Goal: Task Accomplishment & Management: Use online tool/utility

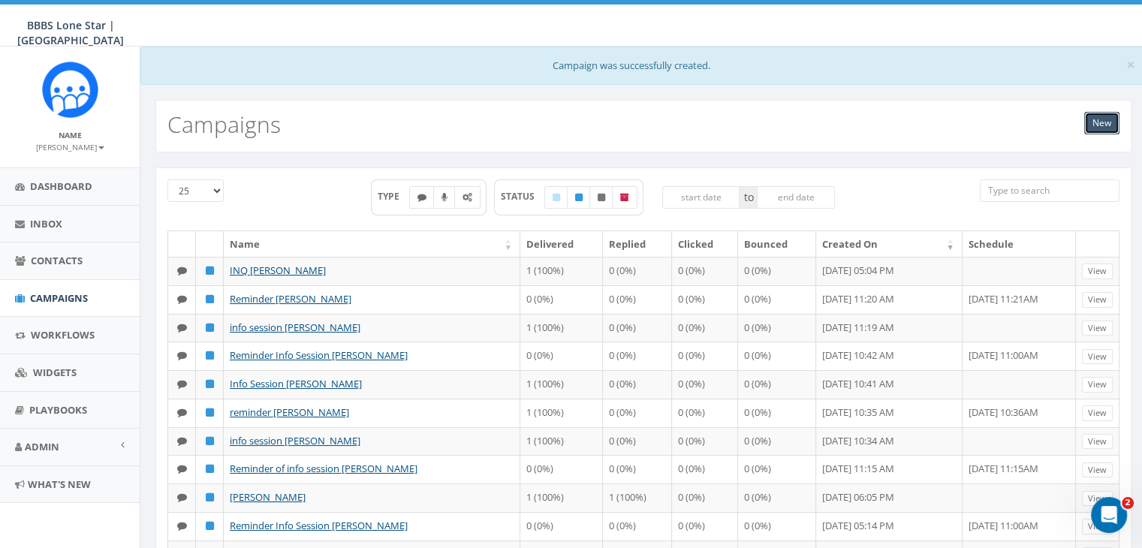
click at [1104, 118] on link "New" at bounding box center [1101, 123] width 35 height 23
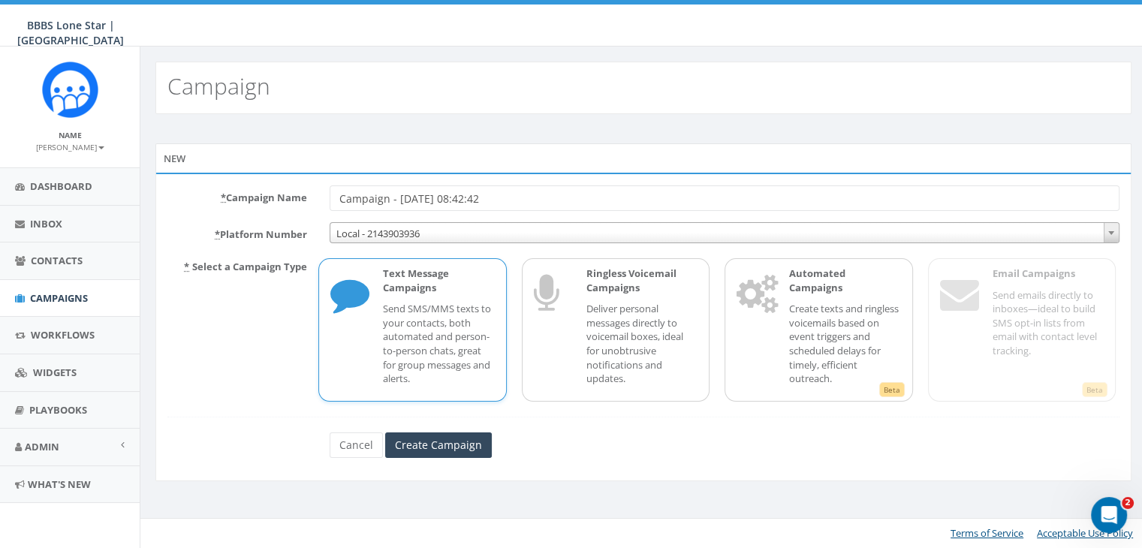
drag, startPoint x: 523, startPoint y: 191, endPoint x: 315, endPoint y: 190, distance: 207.2
click at [315, 190] on div "* Campaign Name Campaign - 09/30/2025, 08:42:42" at bounding box center [643, 198] width 975 height 26
type input "I"
type input "info Session [PERSON_NAME]"
click at [404, 274] on p "Text Message Campaigns" at bounding box center [438, 281] width 111 height 28
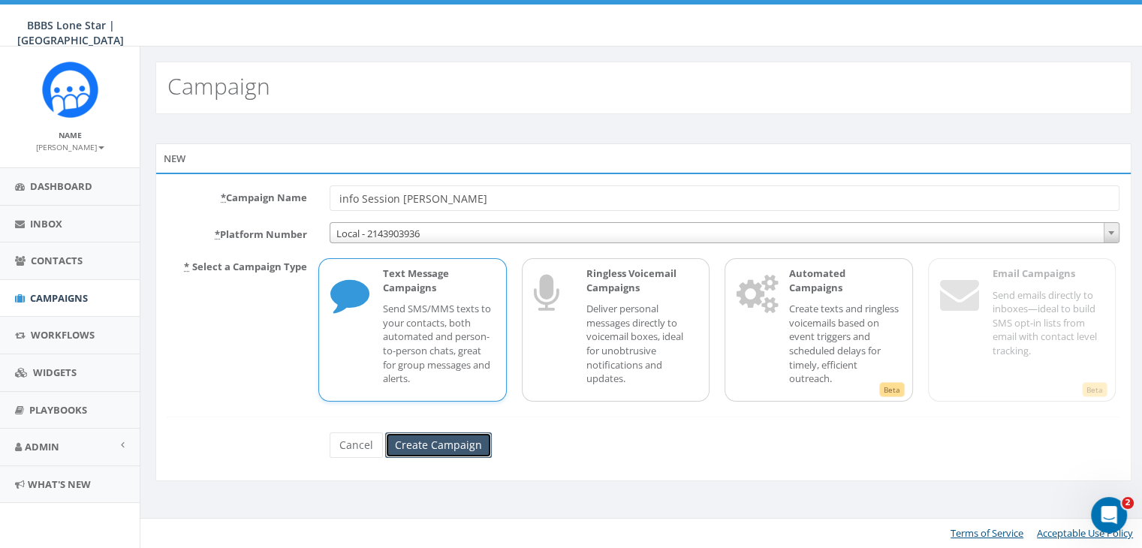
click at [409, 438] on input "Create Campaign" at bounding box center [438, 445] width 107 height 26
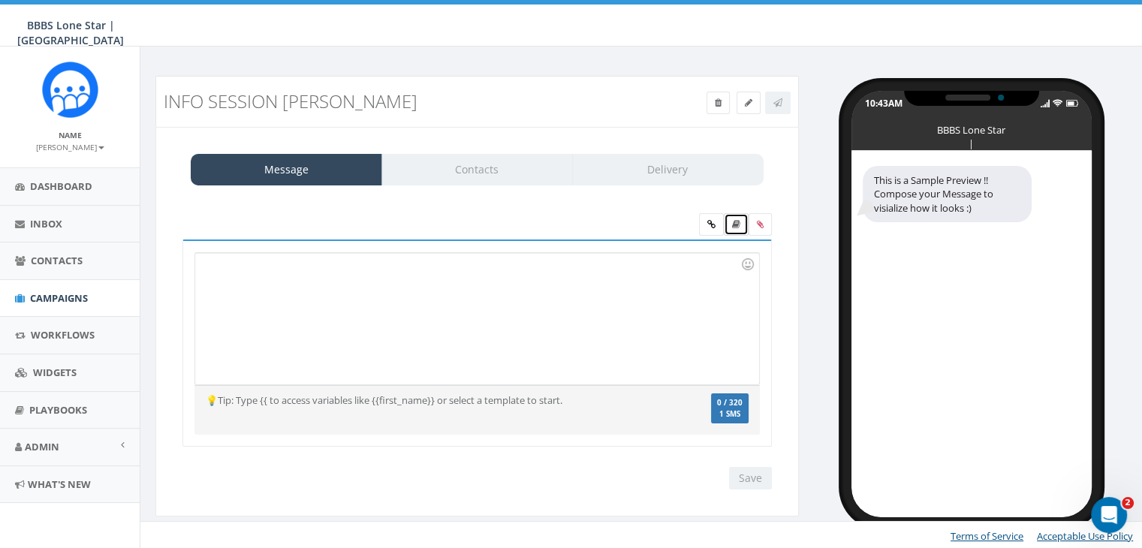
click at [737, 216] on link at bounding box center [736, 224] width 25 height 23
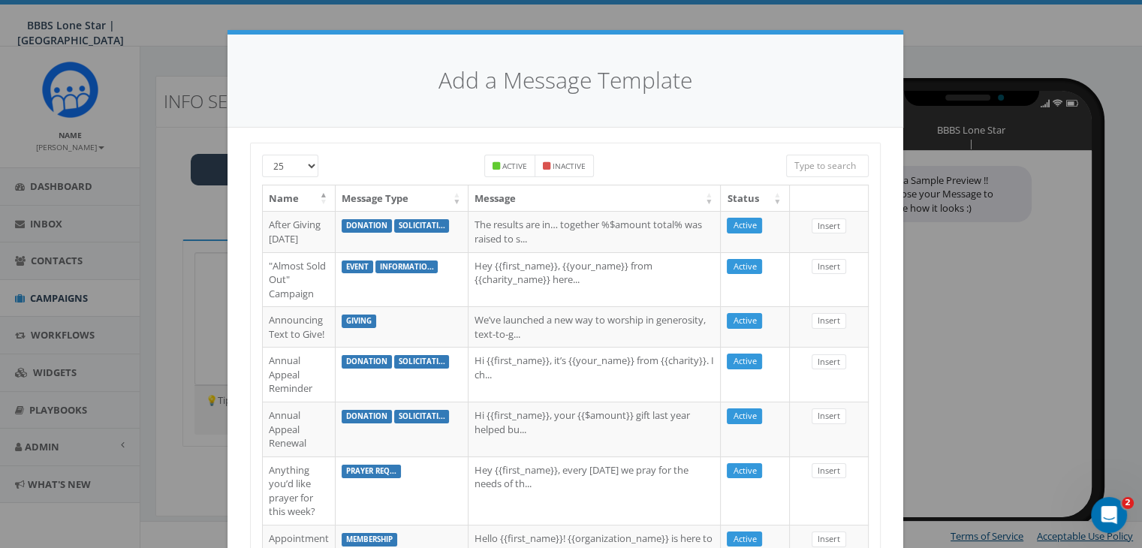
click at [796, 166] on input "search" at bounding box center [827, 166] width 83 height 23
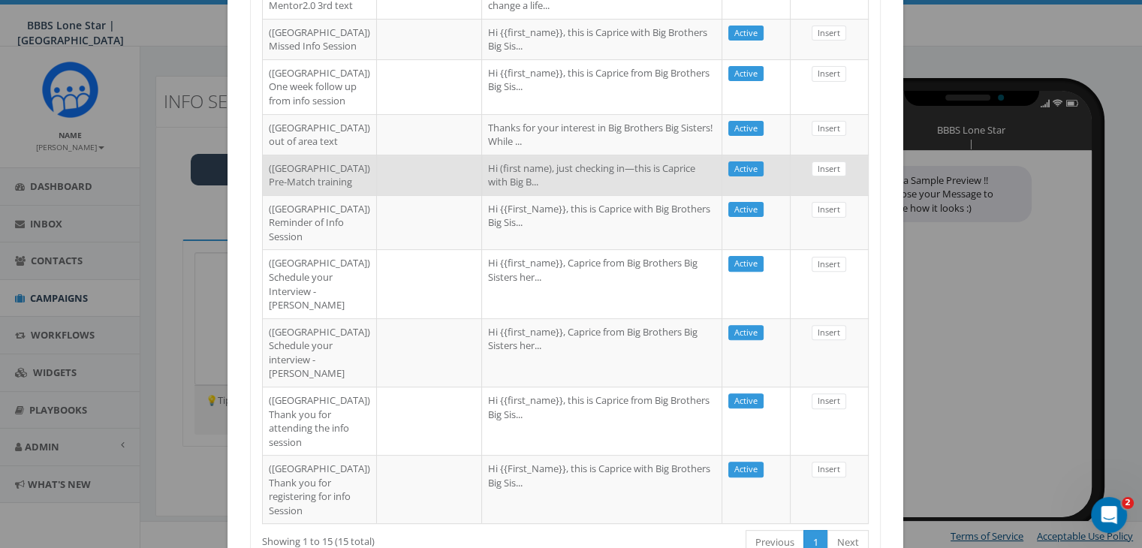
scroll to position [826, 0]
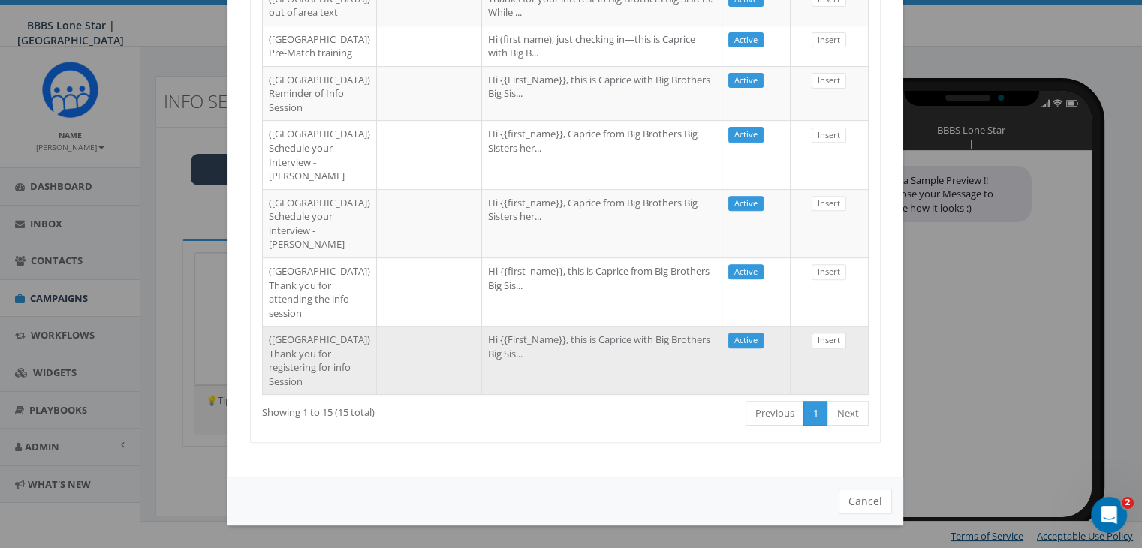
type input "Dallas"
click at [824, 348] on link "Insert" at bounding box center [829, 341] width 35 height 16
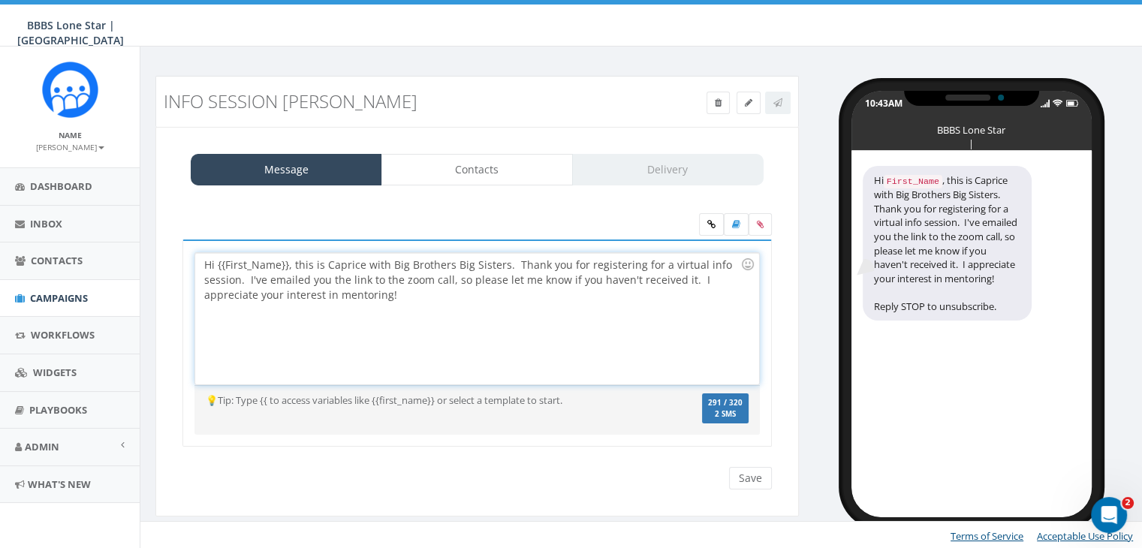
click at [285, 262] on div "Hi {{First_Name}}, this is Caprice with Big Brothers Big Sisters. Thank you for…" at bounding box center [476, 318] width 563 height 131
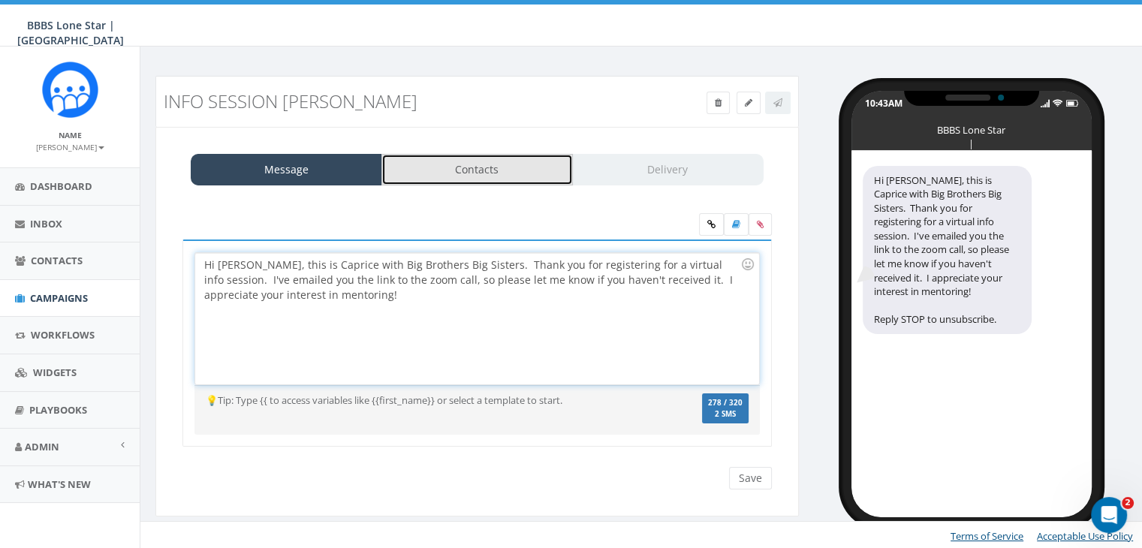
click at [485, 164] on link "Contacts" at bounding box center [476, 170] width 191 height 32
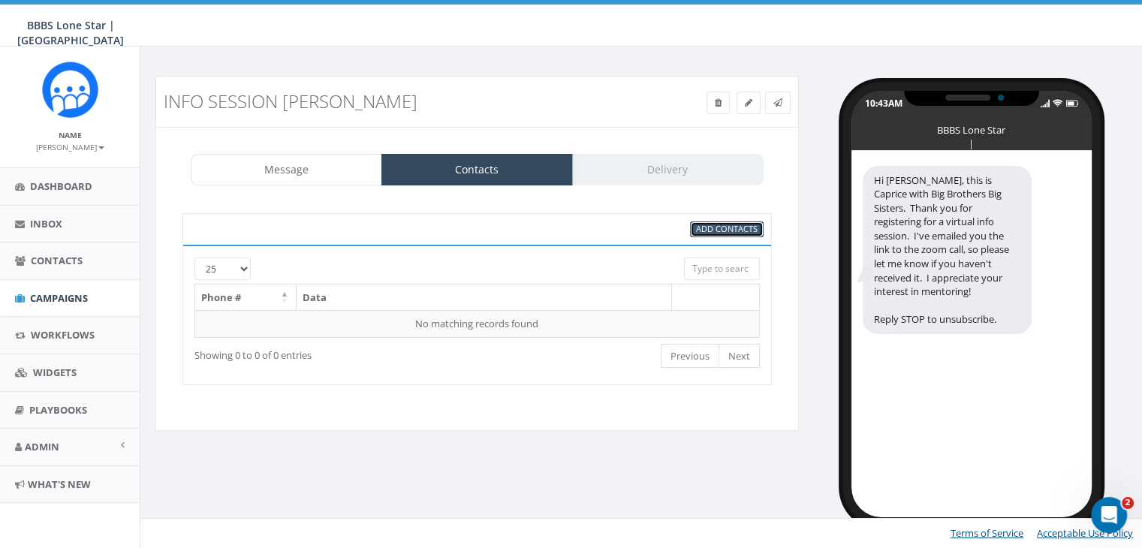
click at [716, 224] on span "Add Contacts" at bounding box center [727, 228] width 62 height 11
select select
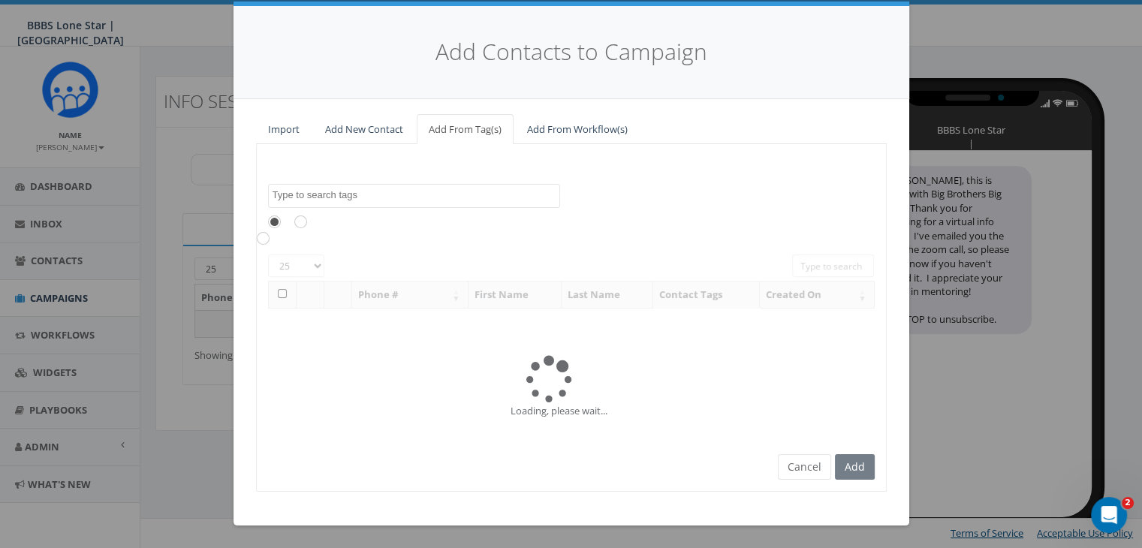
scroll to position [0, 0]
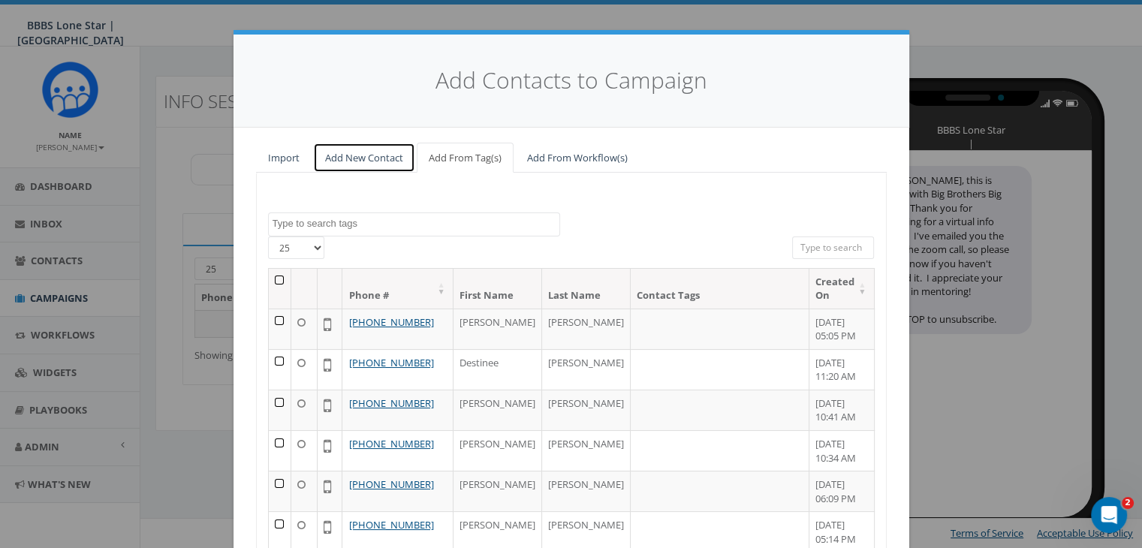
click at [356, 151] on link "Add New Contact" at bounding box center [364, 158] width 102 height 31
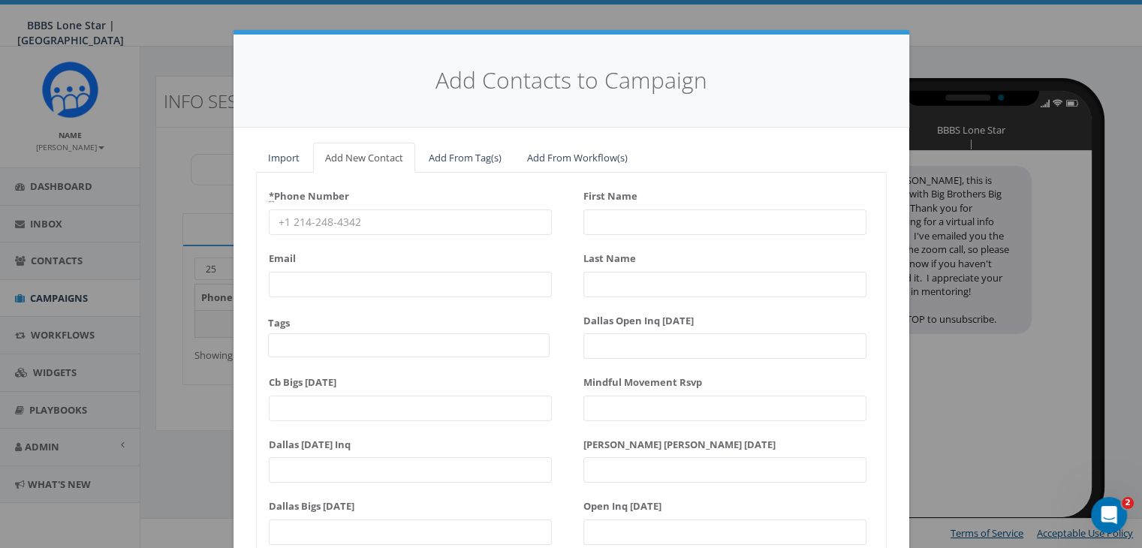
click at [321, 221] on input "* Phone Number" at bounding box center [410, 222] width 283 height 26
paste input "956-865-1066"
type input "956-865-1066"
click at [604, 223] on input "First Name" at bounding box center [724, 222] width 283 height 26
type input "H"
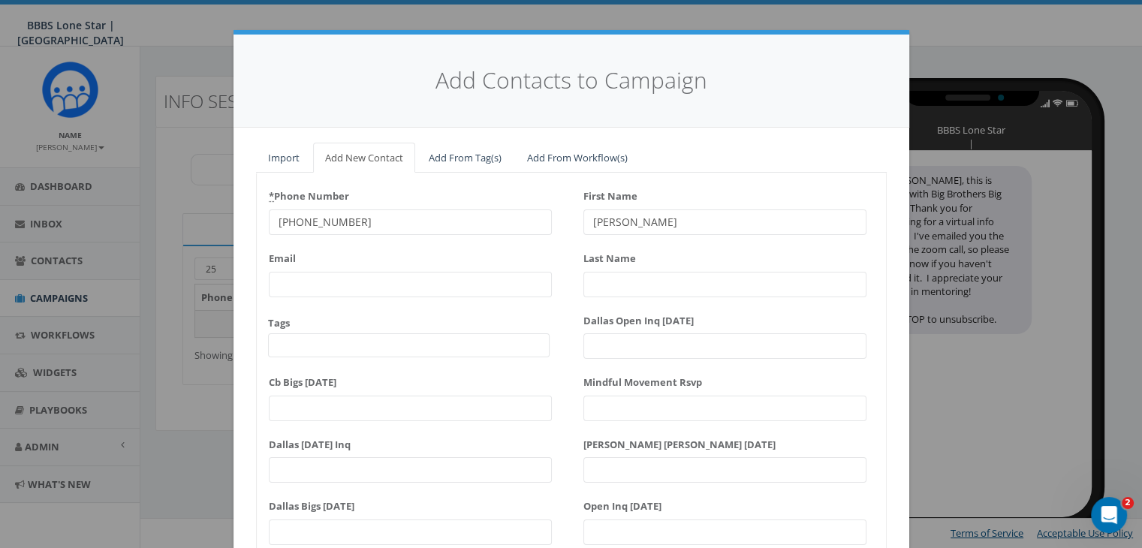
type input "Josue"
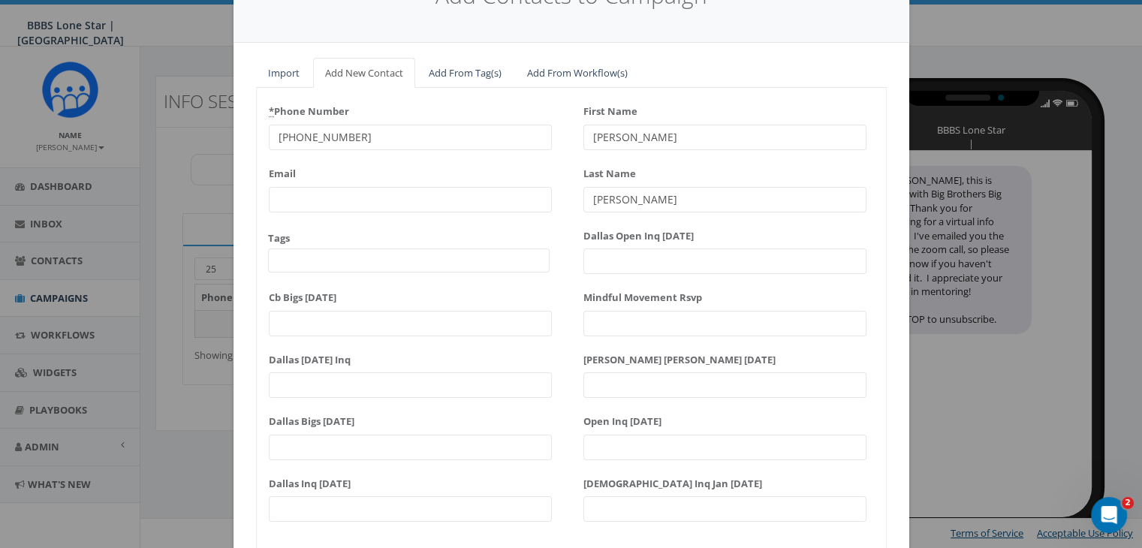
scroll to position [191, 0]
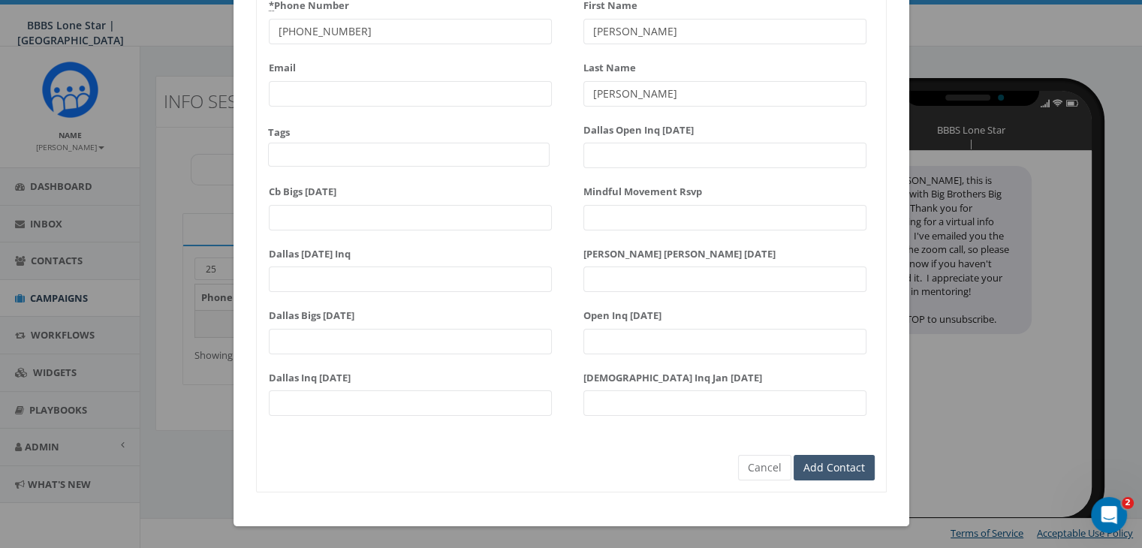
type input "Dorantes"
click at [824, 460] on input "Add Contact" at bounding box center [834, 468] width 81 height 26
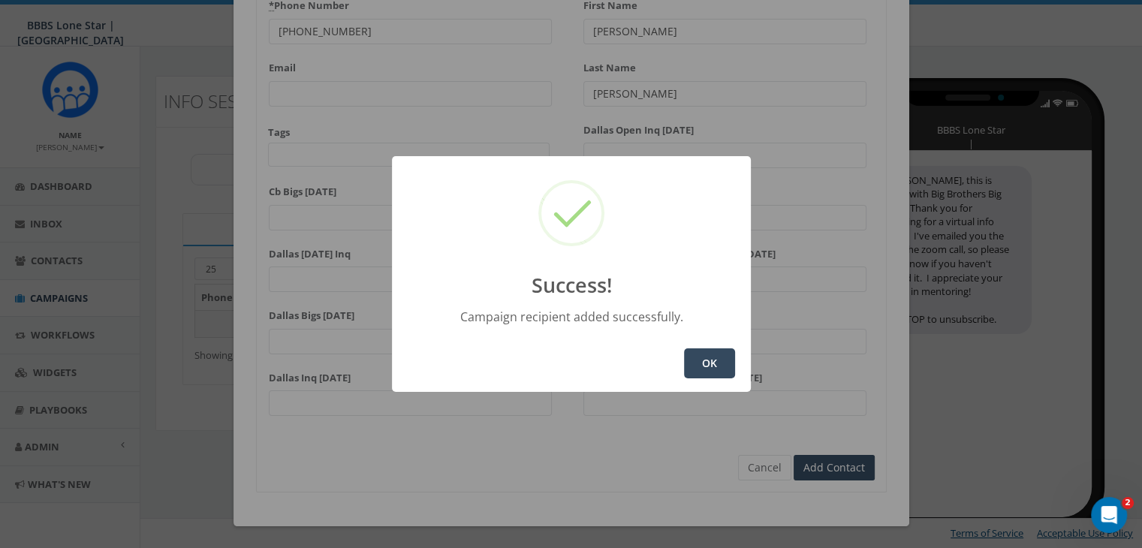
click at [710, 360] on button "OK" at bounding box center [709, 363] width 51 height 30
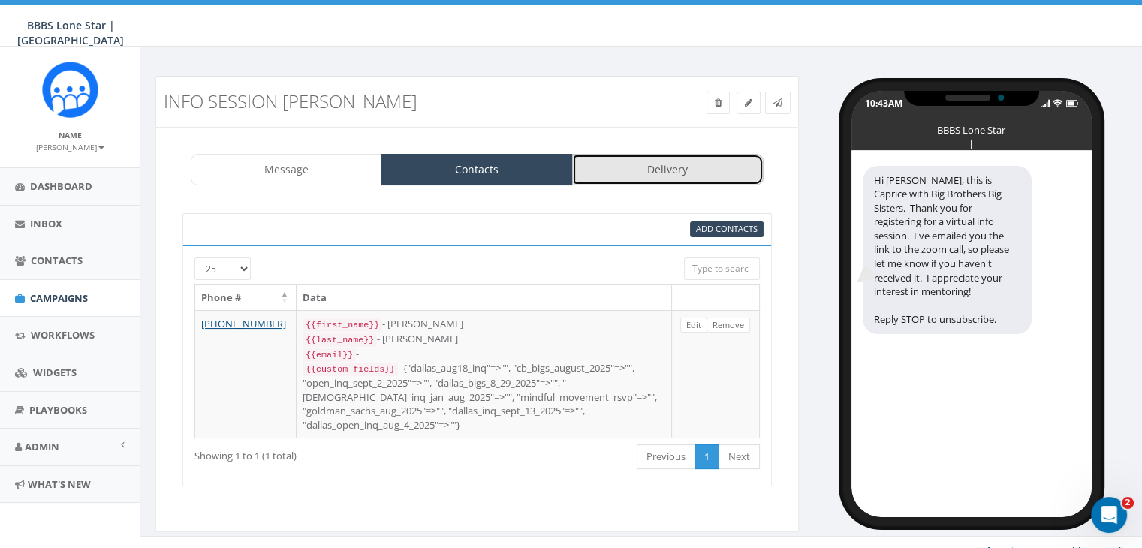
click at [682, 173] on link "Delivery" at bounding box center [667, 170] width 191 height 32
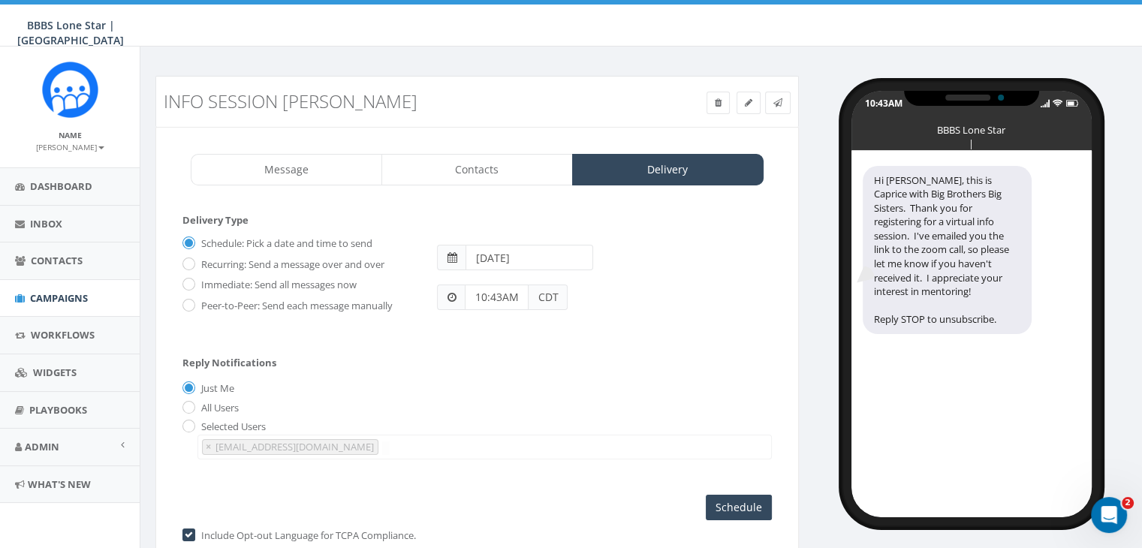
click at [197, 281] on label "Immediate: Send all messages now" at bounding box center [276, 285] width 159 height 15
click at [192, 281] on input "Immediate: Send all messages now" at bounding box center [187, 286] width 10 height 10
radio input "true"
click at [710, 499] on input "Send Now" at bounding box center [736, 508] width 71 height 26
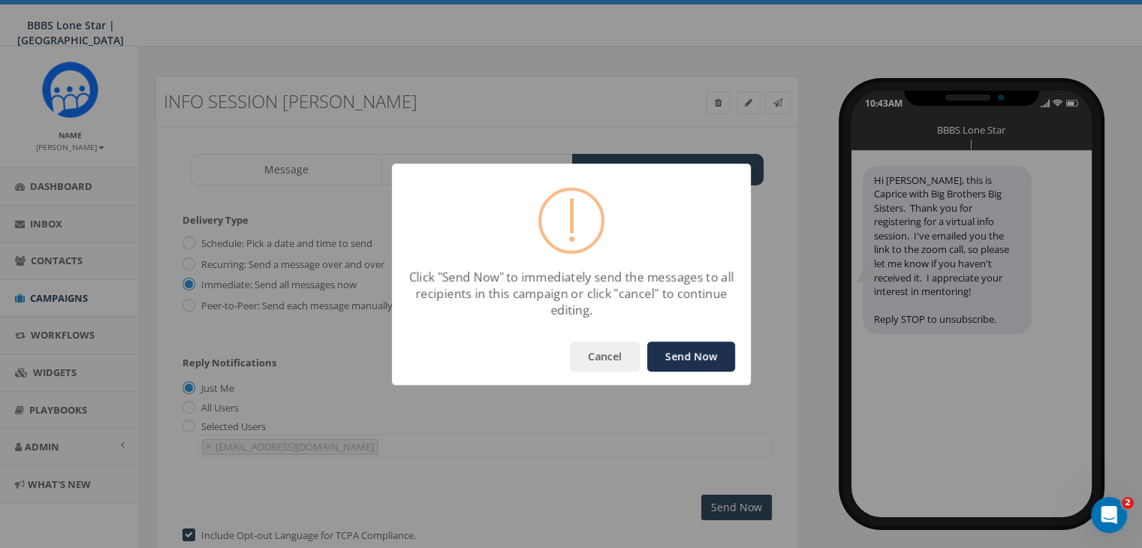
click at [713, 353] on button "Send Now" at bounding box center [691, 357] width 88 height 30
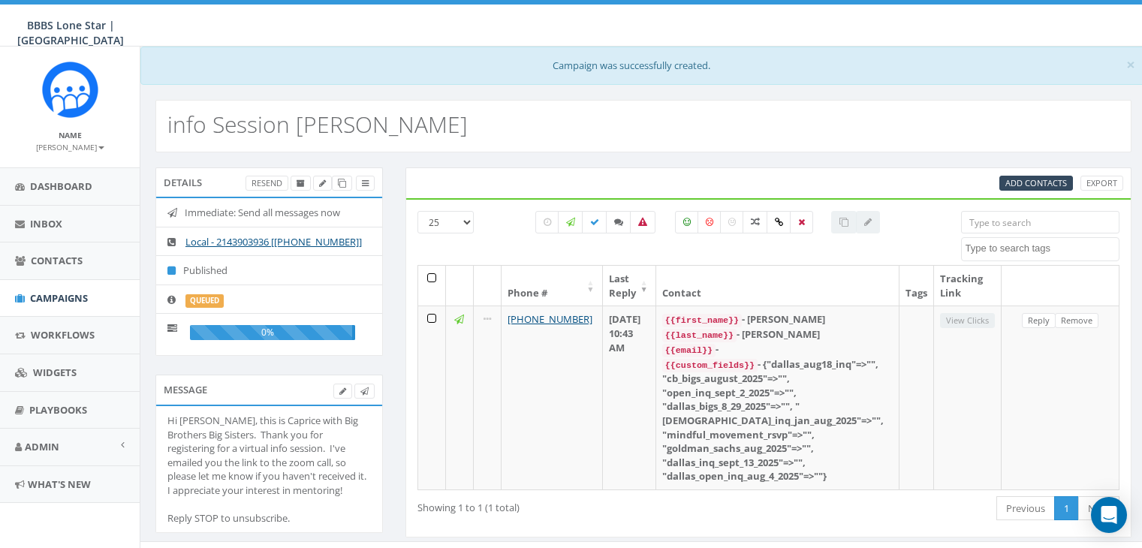
select select
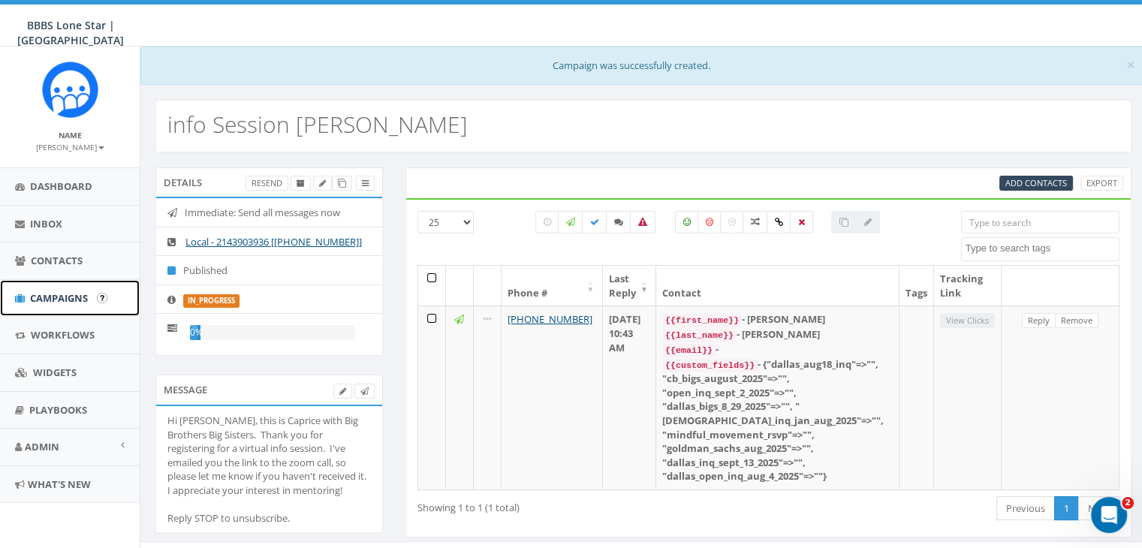
click at [73, 288] on link "Campaigns" at bounding box center [70, 298] width 140 height 37
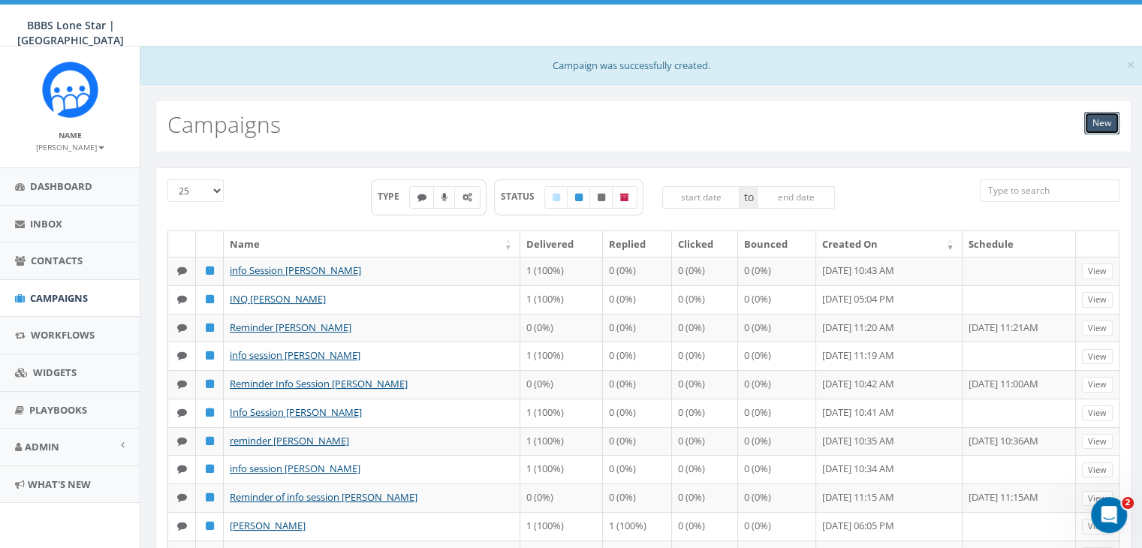
click at [1104, 121] on link "New" at bounding box center [1101, 123] width 35 height 23
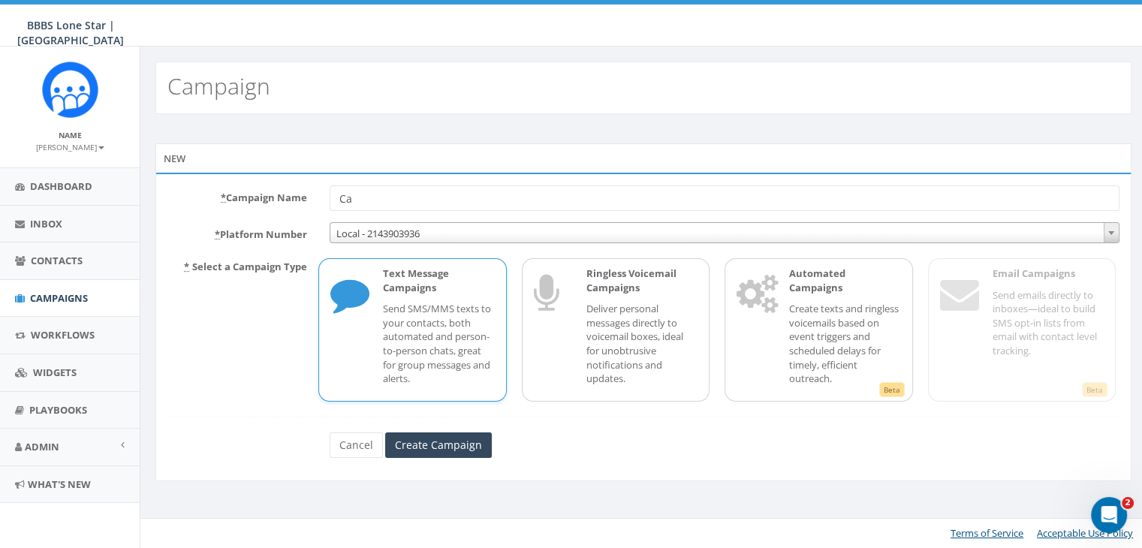
type input "C"
type input "Info Session [PERSON_NAME]"
click at [463, 300] on div "Text Message Campaigns Send SMS/MMS texts to your contacts, both automated and …" at bounding box center [431, 330] width 126 height 127
click at [453, 445] on input "Create Campaign" at bounding box center [438, 445] width 107 height 26
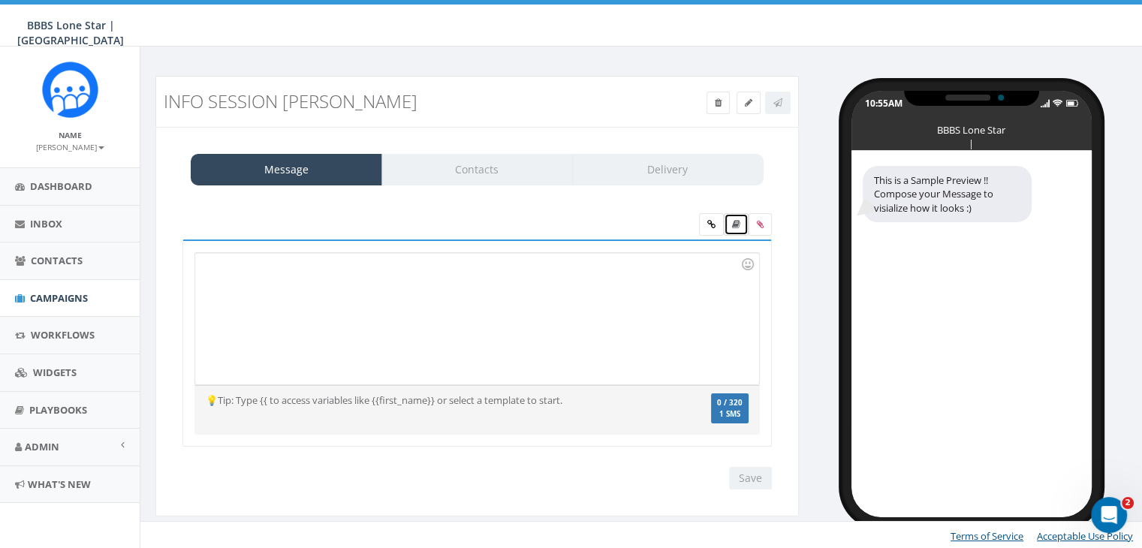
click at [733, 221] on icon at bounding box center [736, 224] width 8 height 9
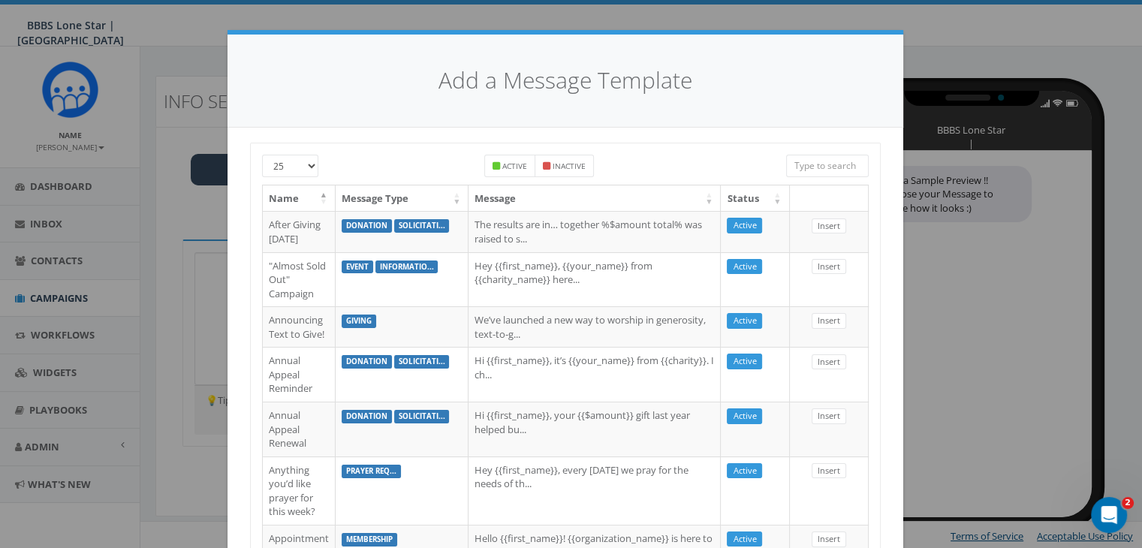
click at [814, 163] on input "search" at bounding box center [827, 166] width 83 height 23
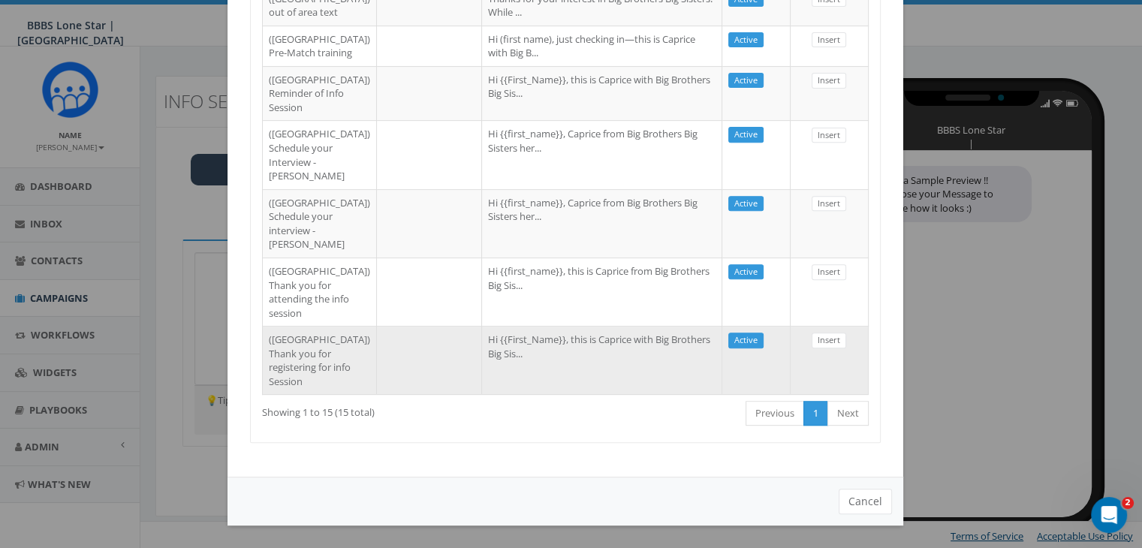
scroll to position [882, 0]
type input "Dallas"
click at [529, 346] on td "Hi {{First_Name}}, this is Caprice with Big Brothers Big Sis..." at bounding box center [602, 360] width 240 height 68
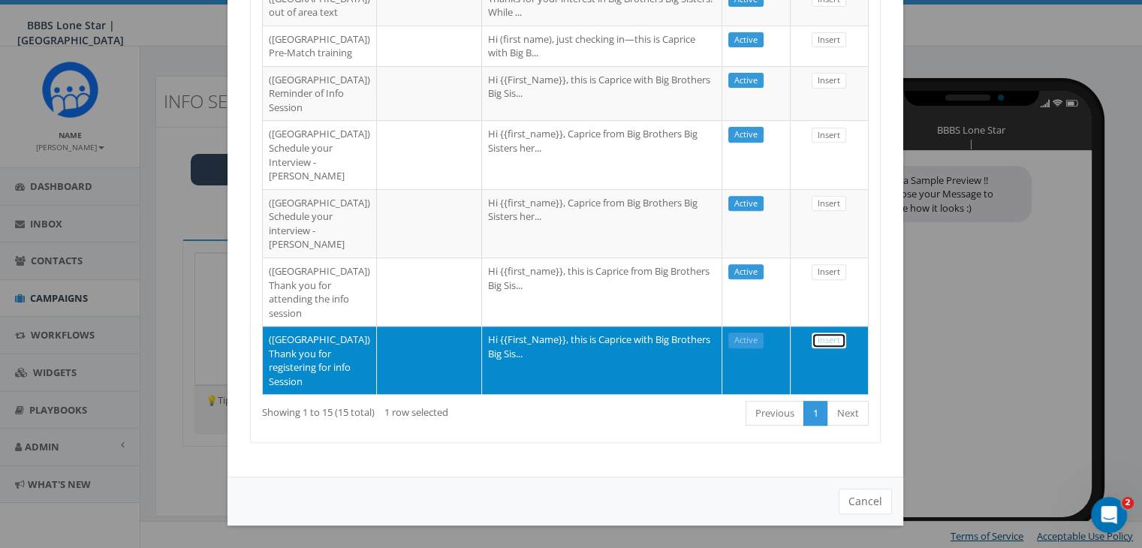
click at [817, 333] on link "Insert" at bounding box center [829, 341] width 35 height 16
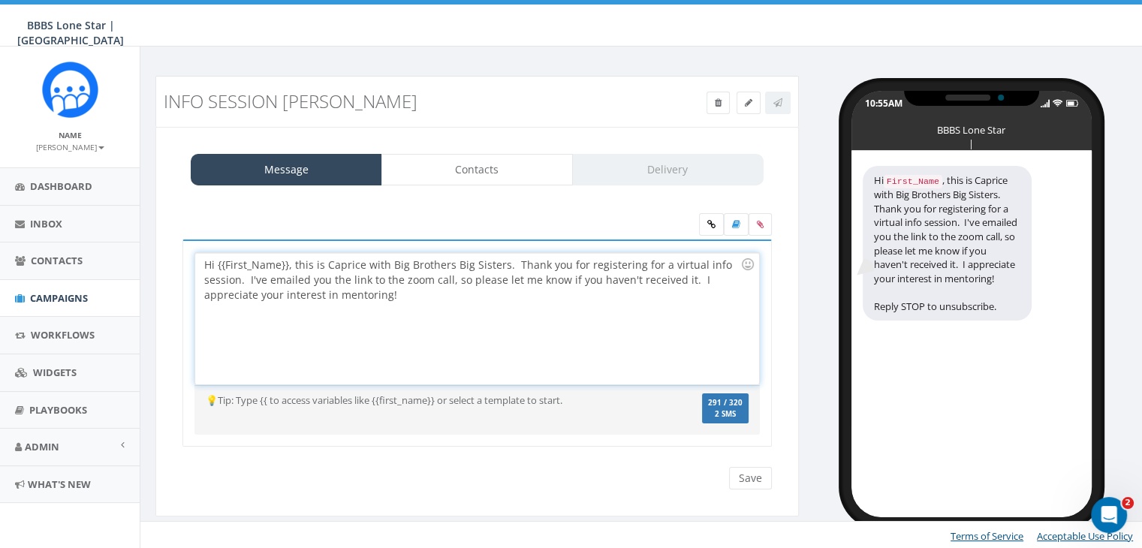
click at [285, 260] on div "Hi {{First_Name}}, this is Caprice with Big Brothers Big Sisters. Thank you for…" at bounding box center [476, 318] width 563 height 131
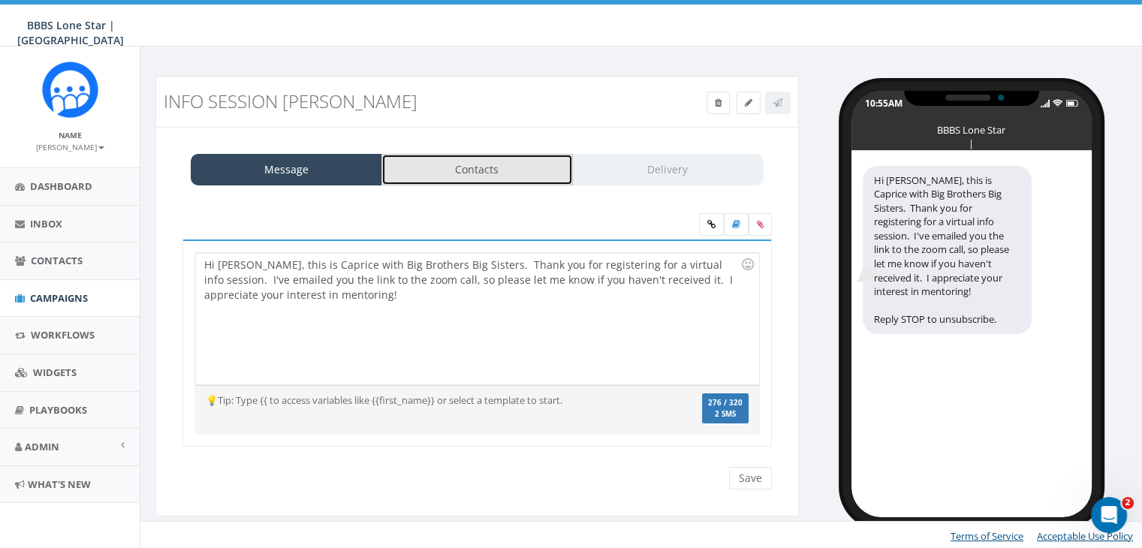
click at [532, 170] on link "Contacts" at bounding box center [476, 170] width 191 height 32
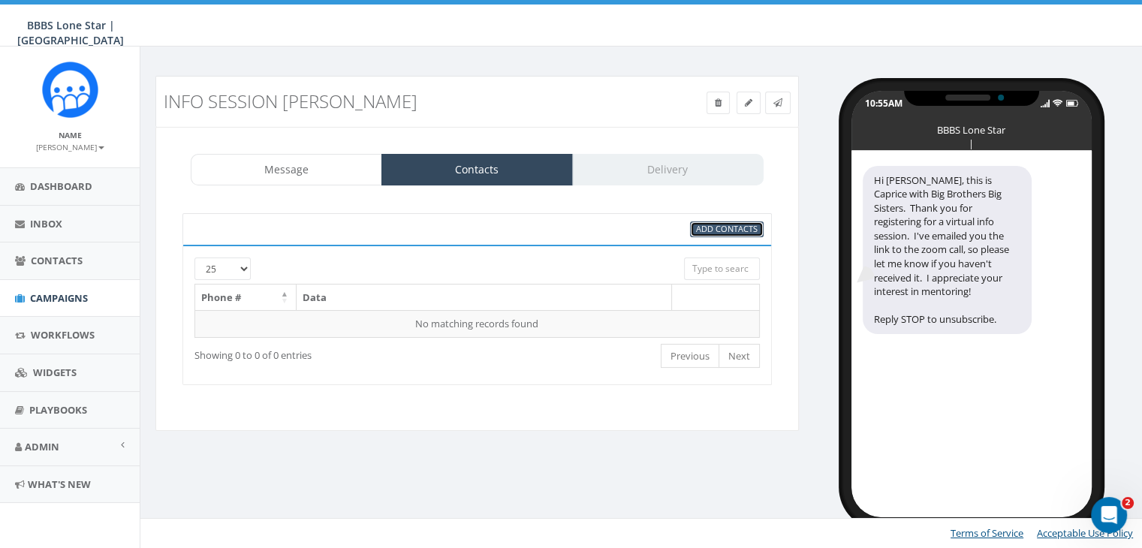
click at [723, 224] on span "Add Contacts" at bounding box center [727, 228] width 62 height 11
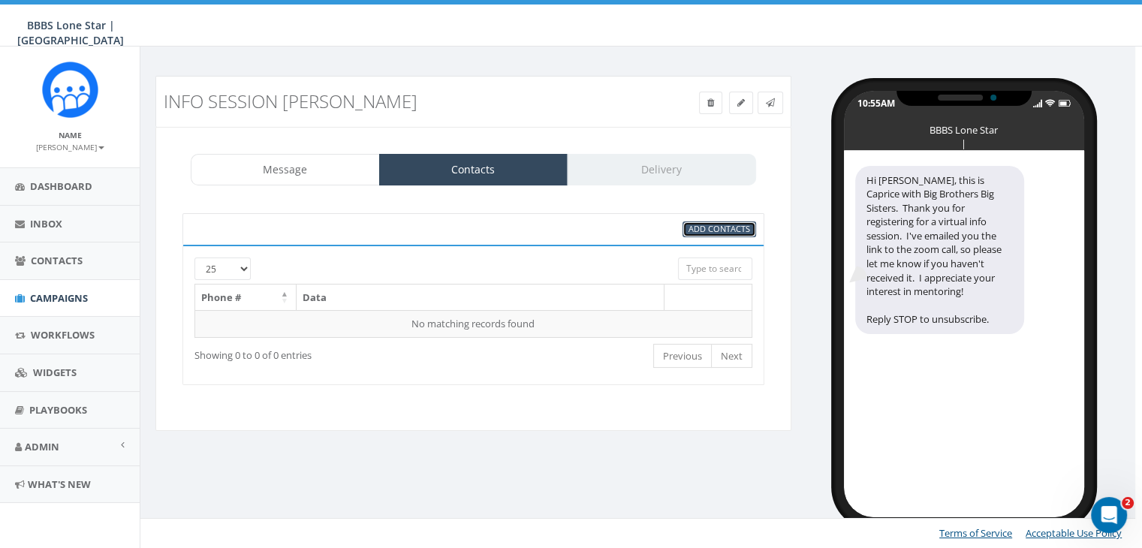
click at [745, 224] on span "Add Contacts" at bounding box center [719, 228] width 62 height 11
click at [720, 225] on span "Add Contacts" at bounding box center [719, 228] width 62 height 11
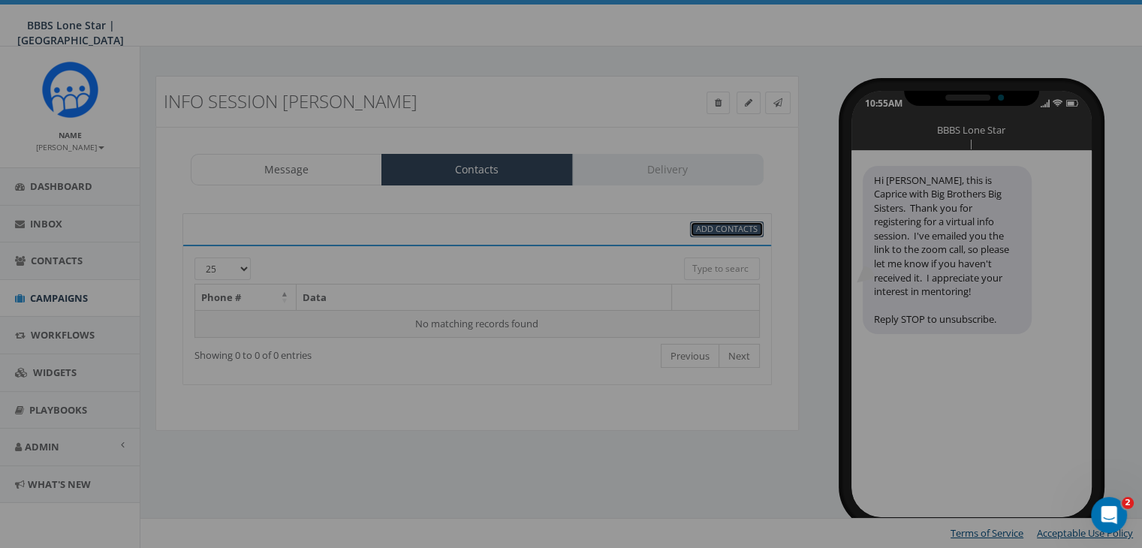
scroll to position [0, 0]
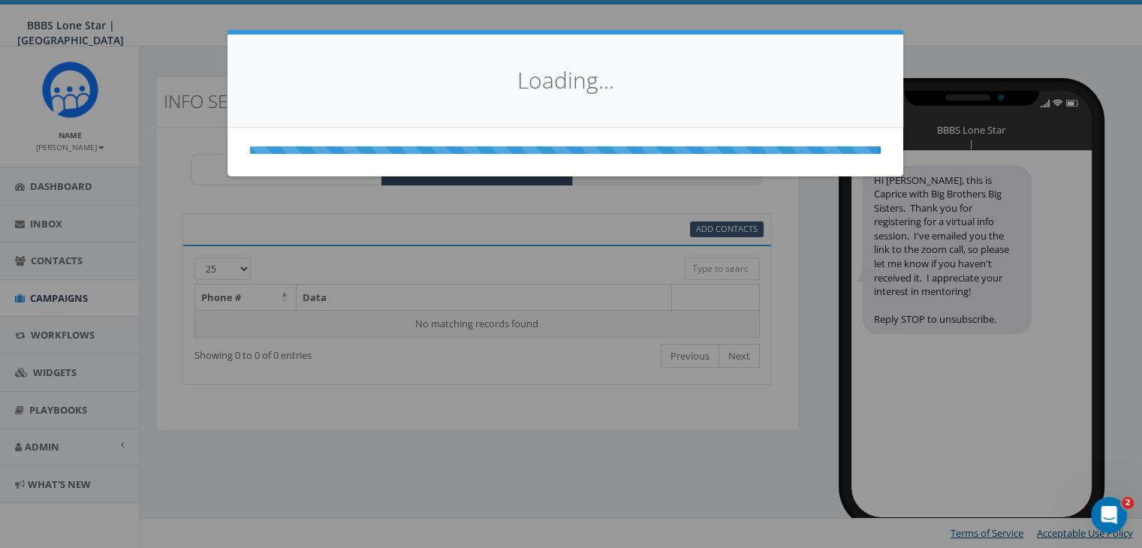
select select
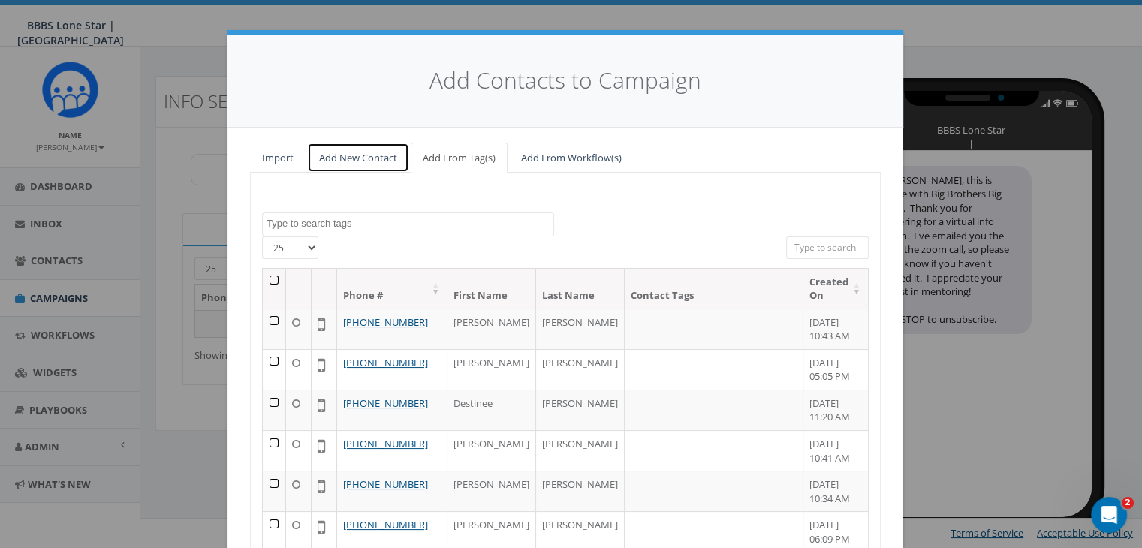
click at [371, 150] on link "Add New Contact" at bounding box center [358, 158] width 102 height 31
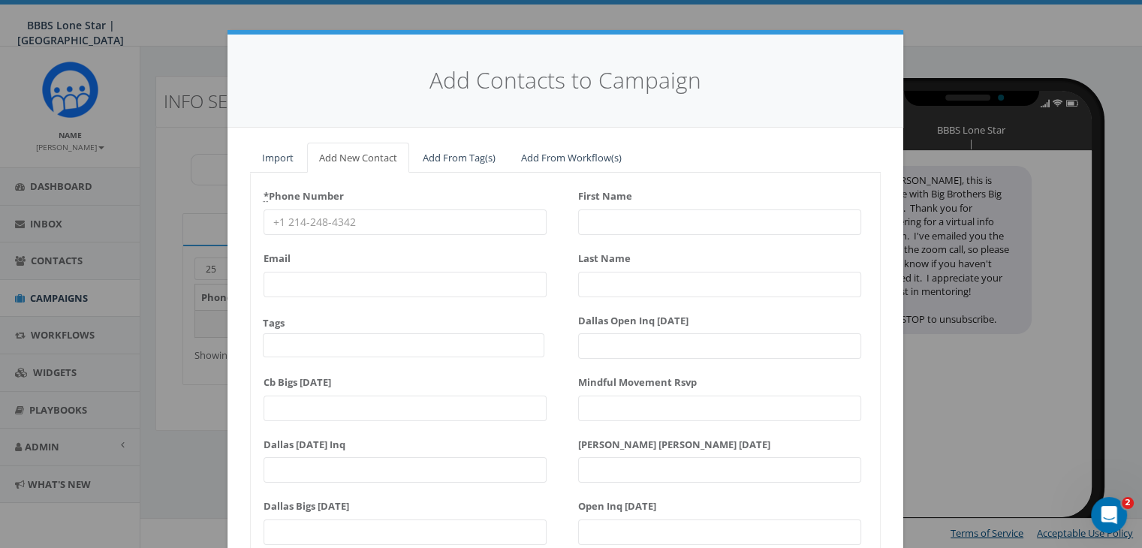
click at [343, 217] on input "* Phone Number" at bounding box center [405, 222] width 283 height 26
paste input "903-453-1844"
type input "903-453-1844"
click at [623, 222] on input "First Name" at bounding box center [719, 222] width 283 height 26
type input "Joe"
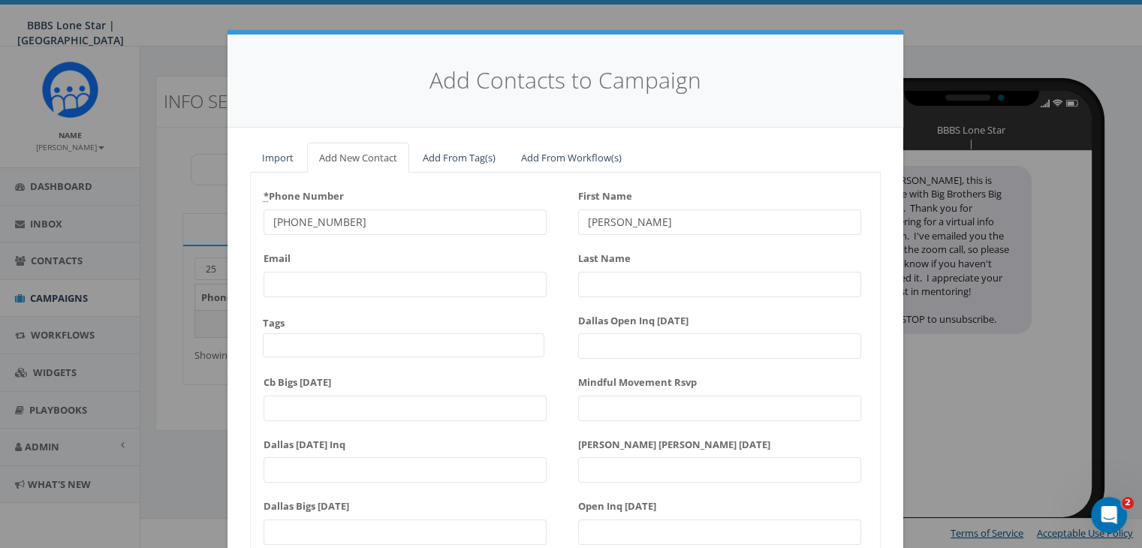
type input "Joe"
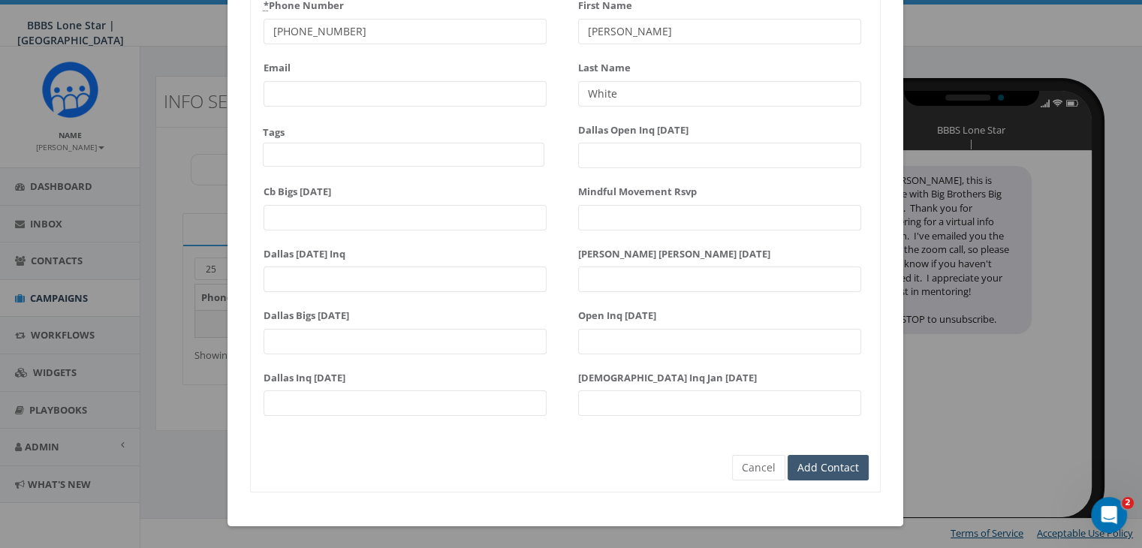
type input "White"
click at [859, 465] on input "Add Contact" at bounding box center [828, 468] width 81 height 26
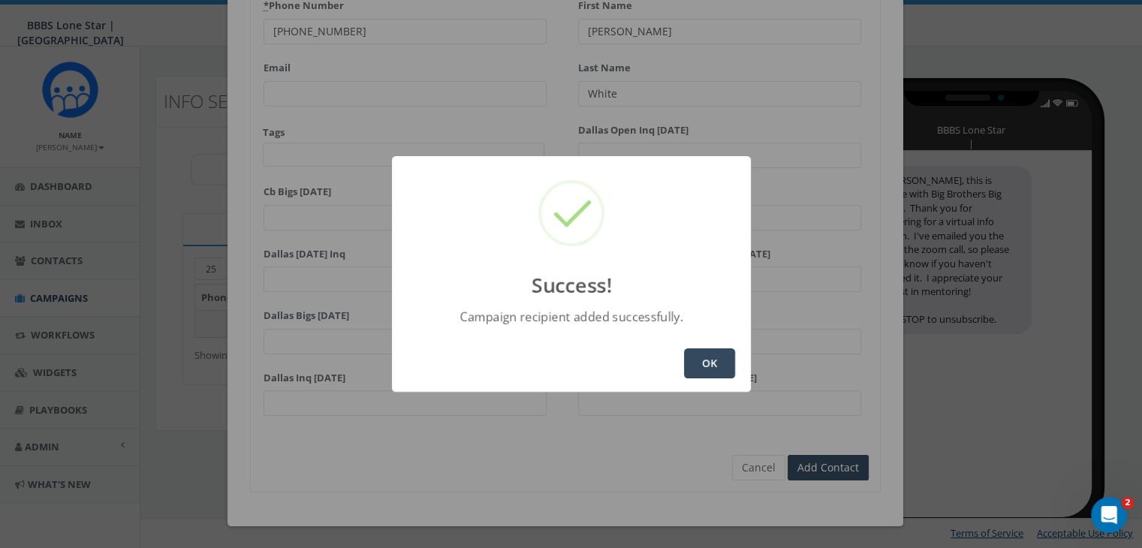
click at [724, 363] on button "OK" at bounding box center [709, 363] width 51 height 30
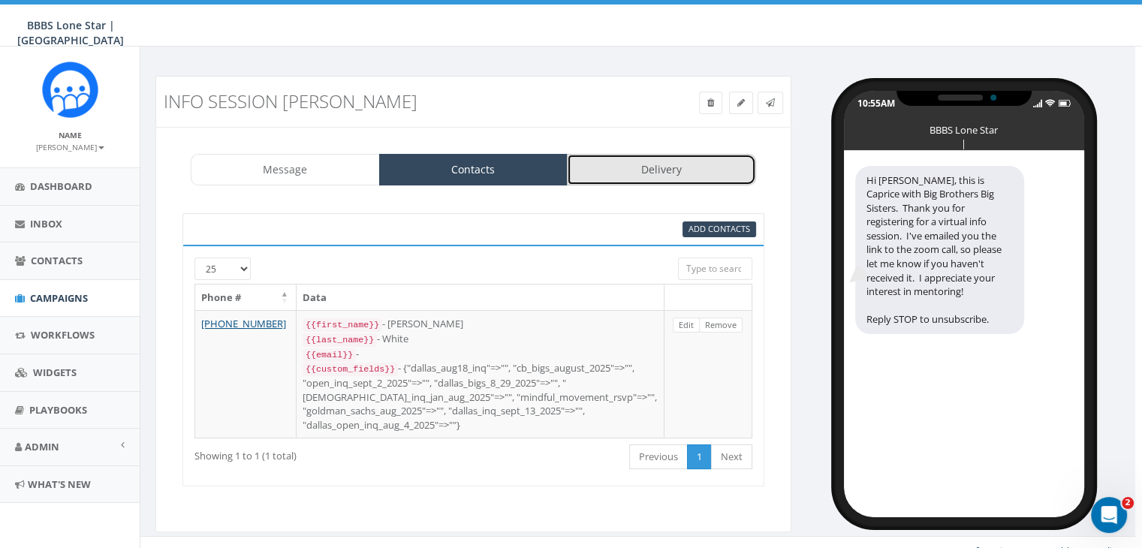
click at [652, 167] on link "Delivery" at bounding box center [661, 170] width 189 height 32
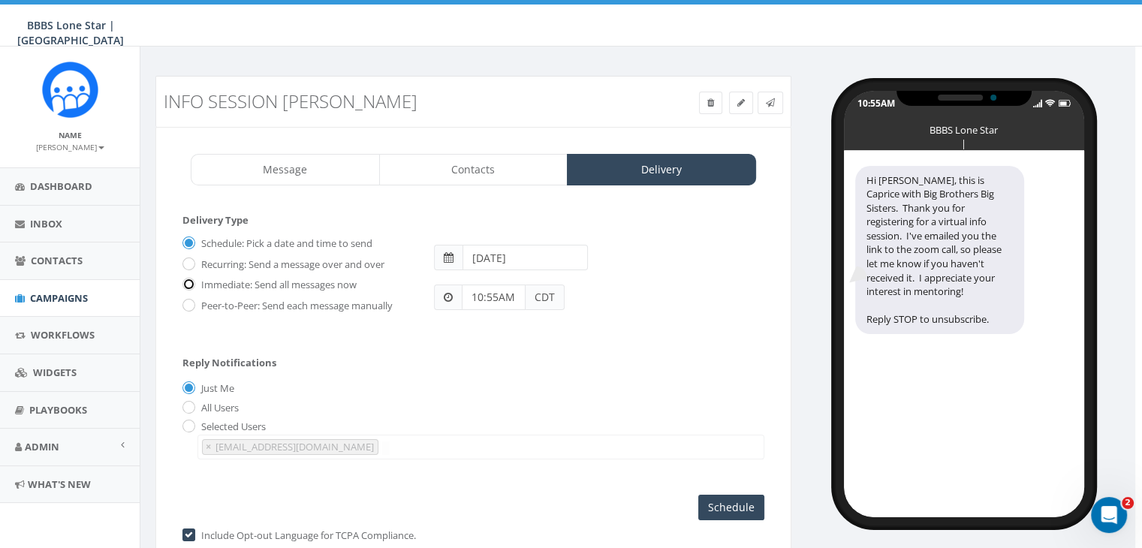
click at [186, 283] on input "Immediate: Send all messages now" at bounding box center [187, 286] width 10 height 10
radio input "true"
click at [724, 502] on input "Send Now" at bounding box center [729, 508] width 71 height 26
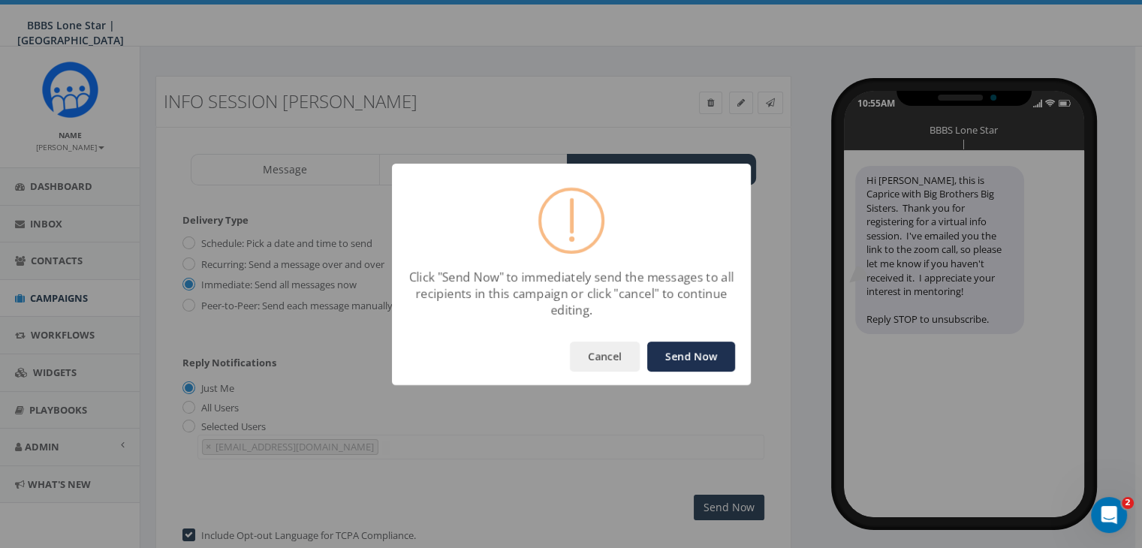
click at [681, 361] on button "Send Now" at bounding box center [691, 357] width 88 height 30
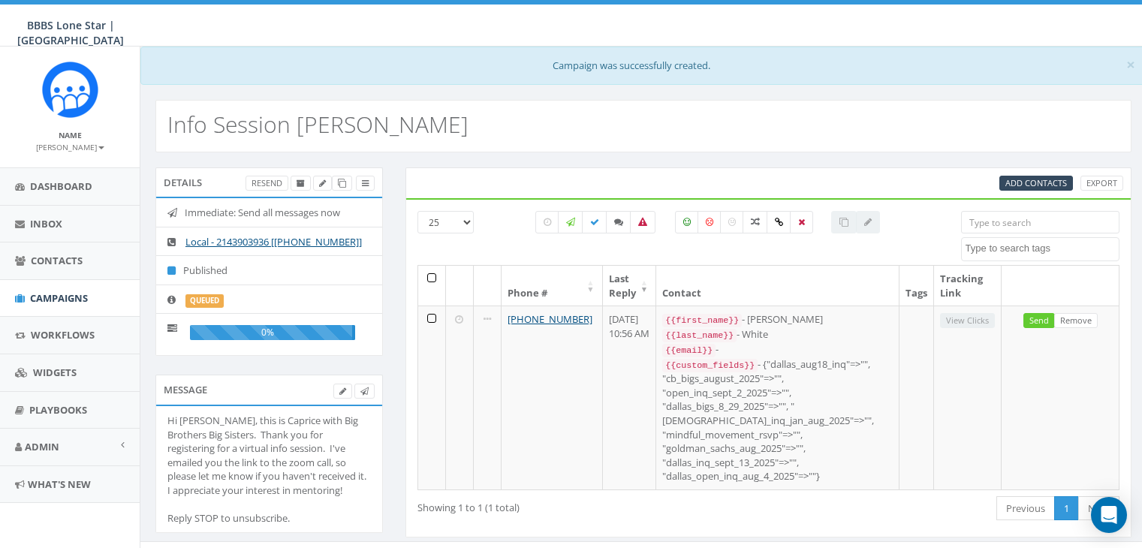
select select
click at [43, 218] on span "Inbox" at bounding box center [46, 224] width 32 height 14
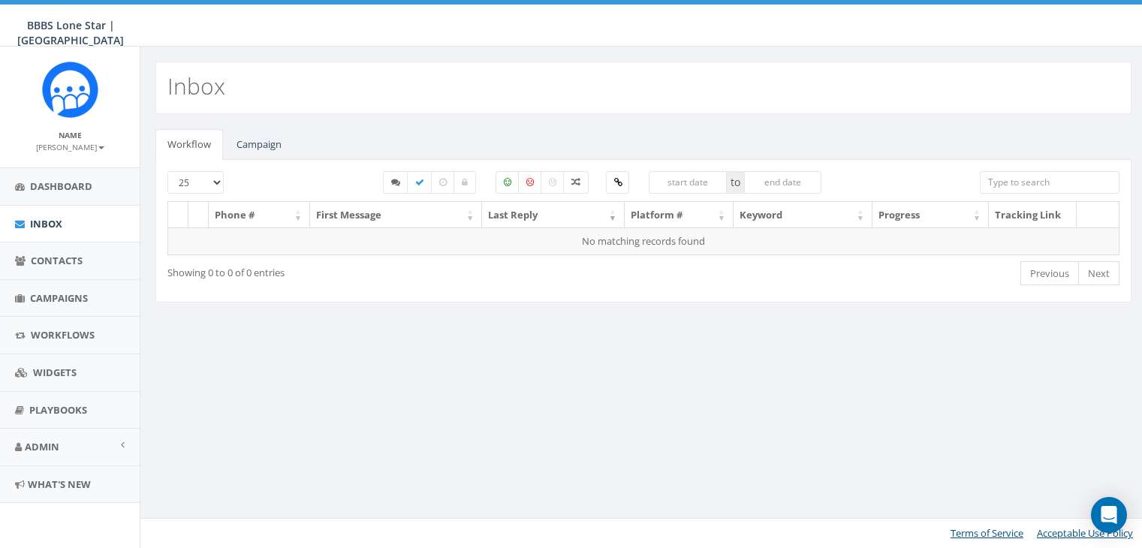
select select
click at [268, 139] on link "Campaign" at bounding box center [258, 144] width 69 height 31
